Goal: Find specific page/section: Find specific page/section

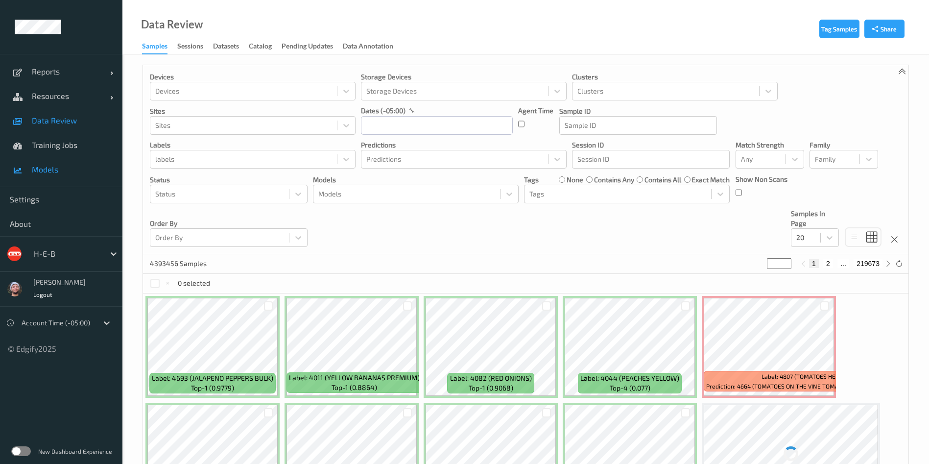
click at [50, 175] on link "Models" at bounding box center [61, 169] width 122 height 24
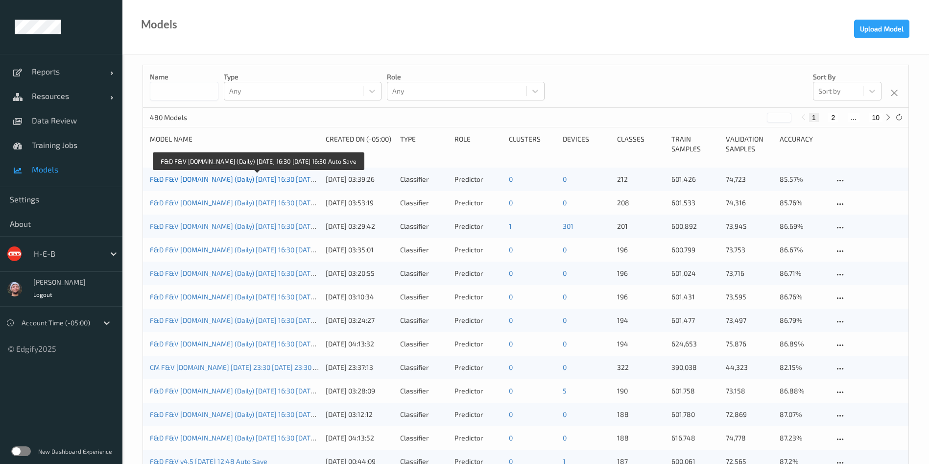
click at [281, 176] on link "F&D F&V [DOMAIN_NAME] (Daily) [DATE] 16:30 [DATE] 16:30 Auto Save" at bounding box center [259, 179] width 218 height 8
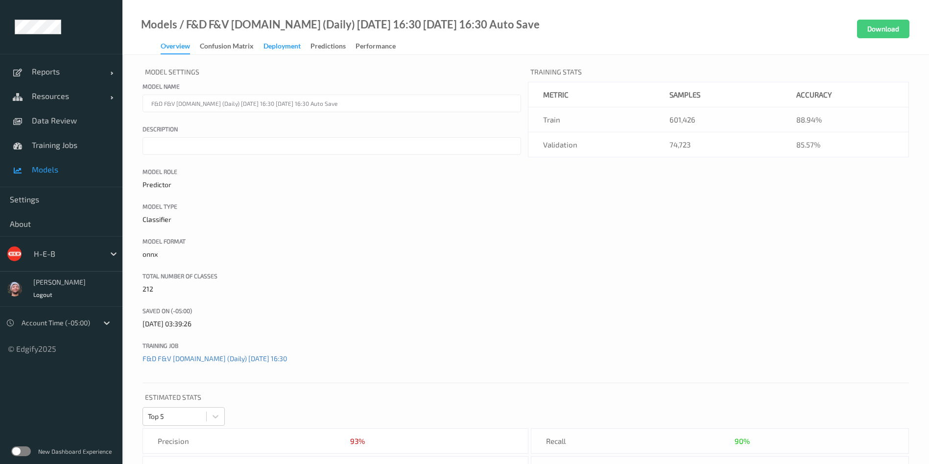
click at [276, 43] on div "Deployment" at bounding box center [282, 47] width 37 height 12
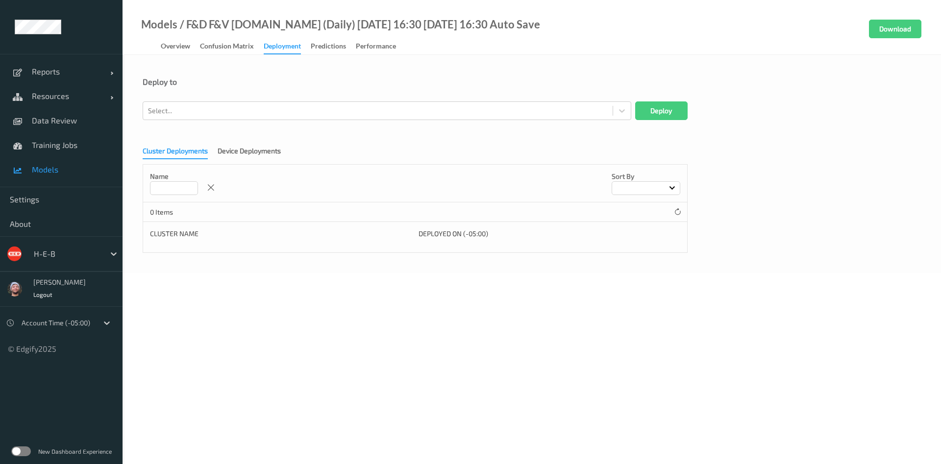
click at [195, 51] on link "Overview" at bounding box center [180, 47] width 39 height 14
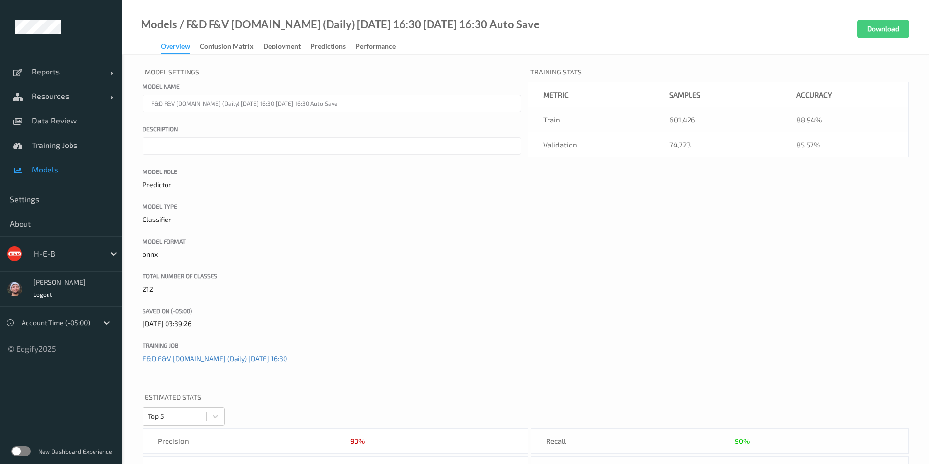
click at [188, 51] on div "Overview" at bounding box center [175, 47] width 29 height 13
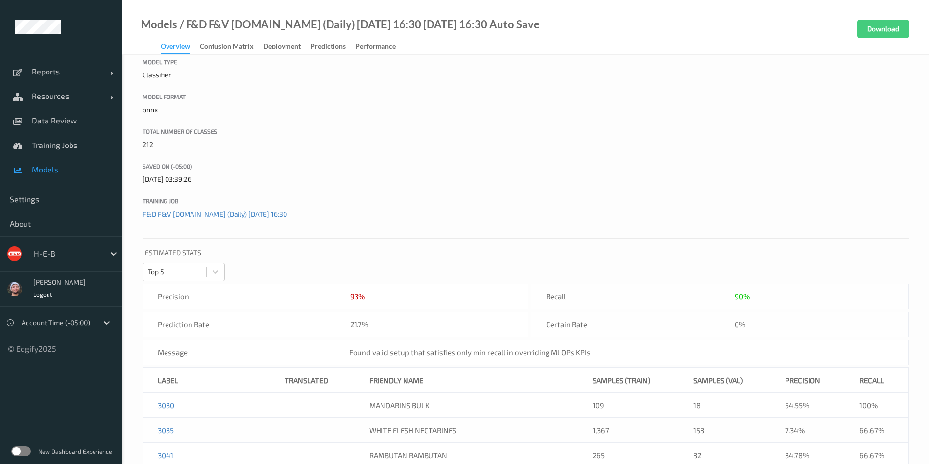
scroll to position [102, 0]
